Goal: Task Accomplishment & Management: Manage account settings

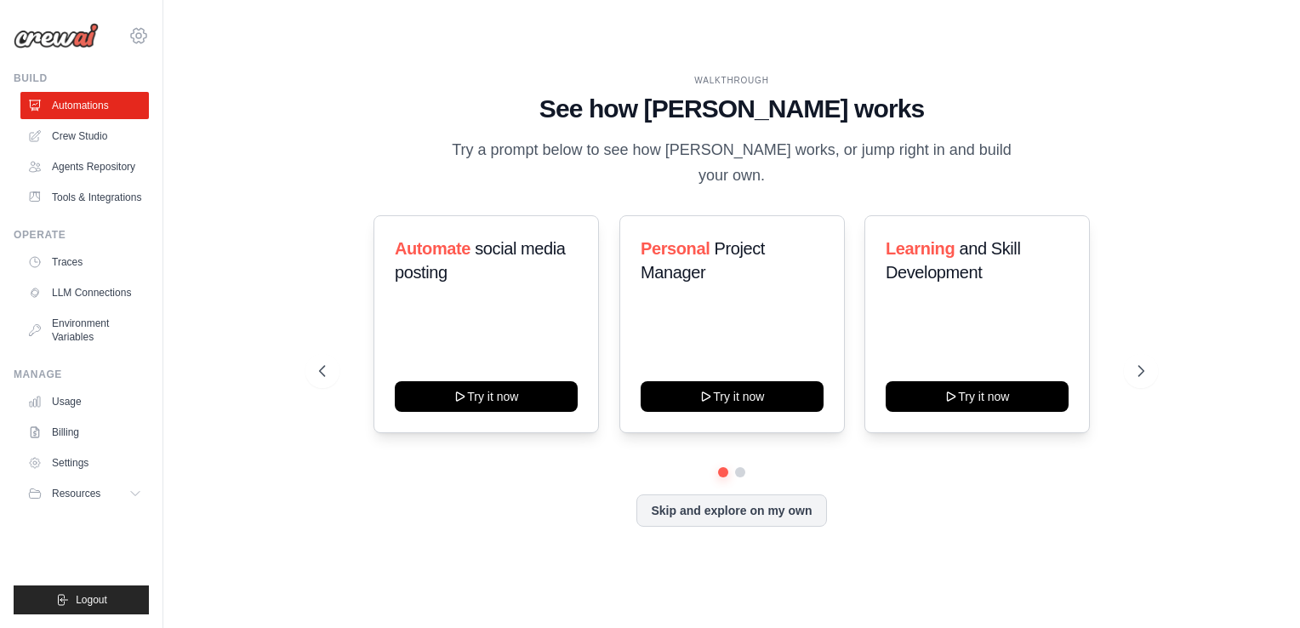
click at [137, 40] on icon at bounding box center [138, 36] width 20 height 20
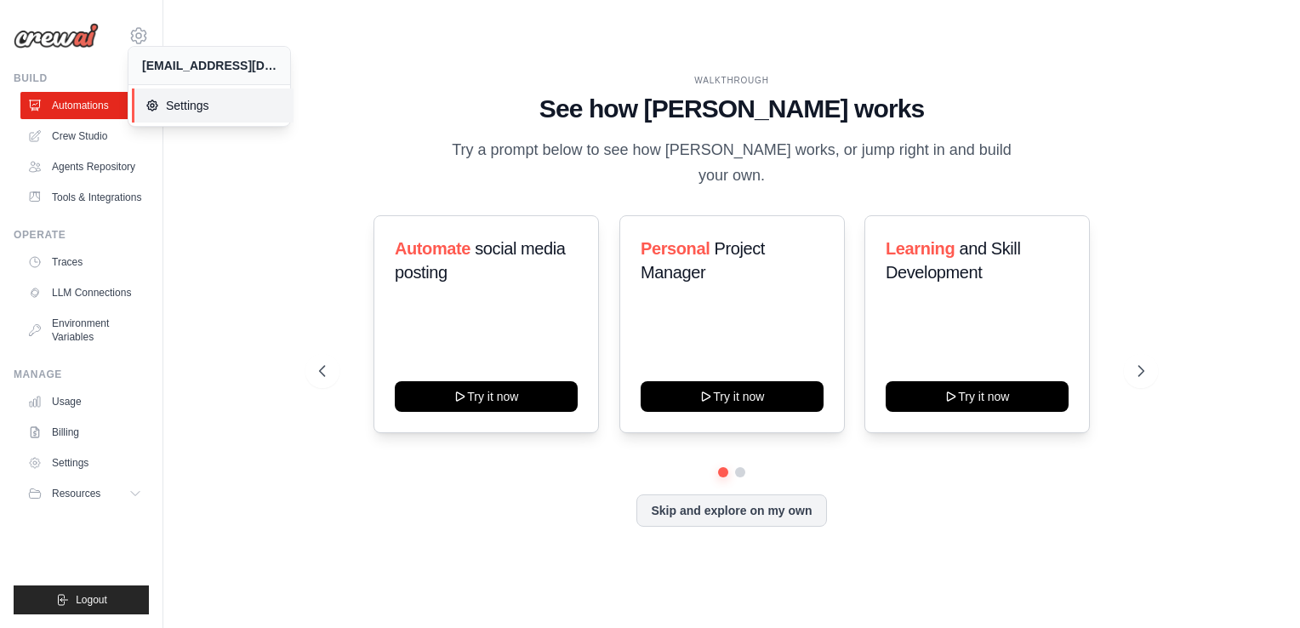
click at [168, 105] on span "Settings" at bounding box center [212, 105] width 134 height 17
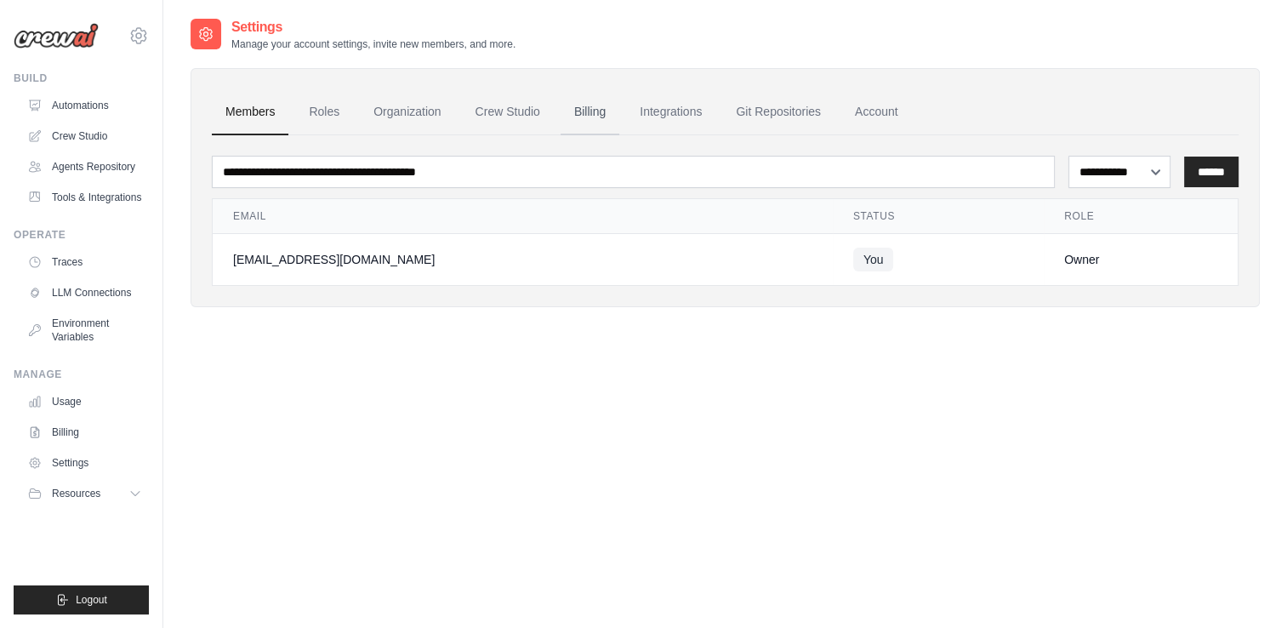
click at [589, 111] on link "Billing" at bounding box center [590, 112] width 59 height 46
